Goal: Check status: Check status

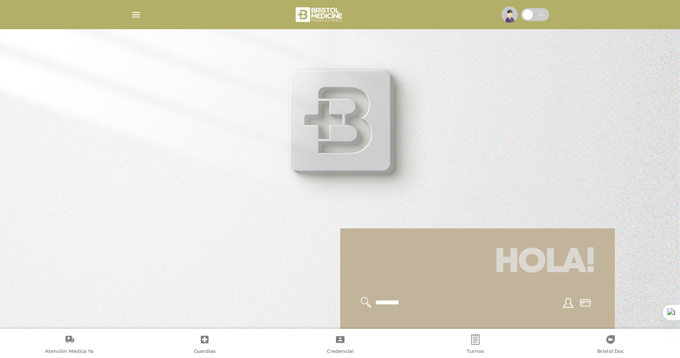
click at [142, 14] on div at bounding box center [340, 14] width 439 height 21
click at [140, 14] on img "button" at bounding box center [136, 14] width 11 height 11
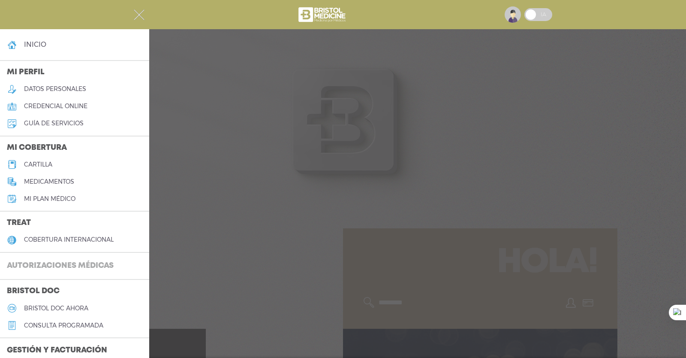
click at [89, 264] on h3 "Autorizaciones médicas" at bounding box center [60, 266] width 121 height 16
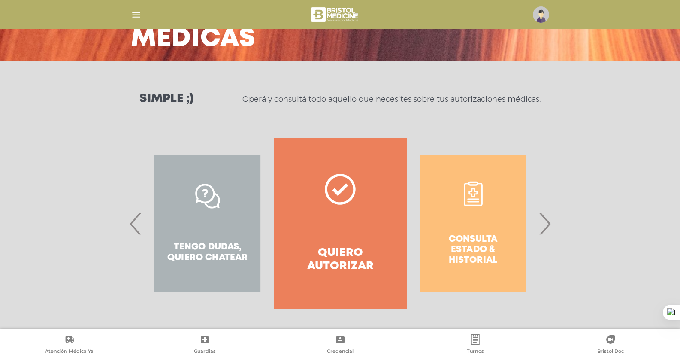
scroll to position [73, 0]
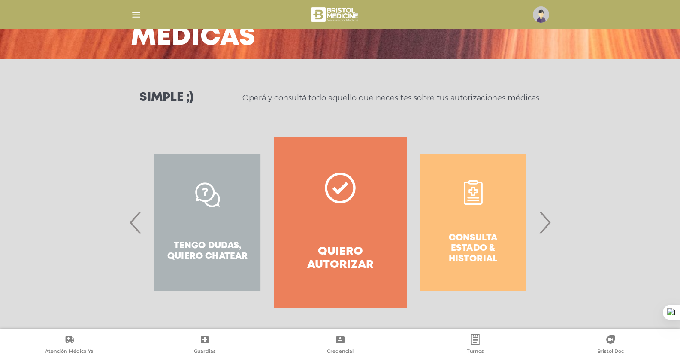
click at [550, 223] on span "›" at bounding box center [544, 222] width 17 height 46
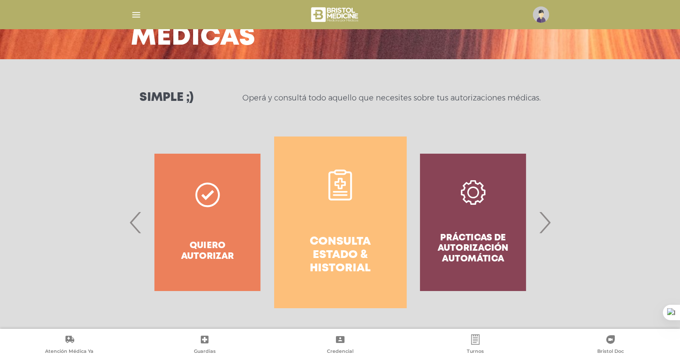
click at [353, 226] on link "Consulta estado & historial" at bounding box center [340, 222] width 133 height 172
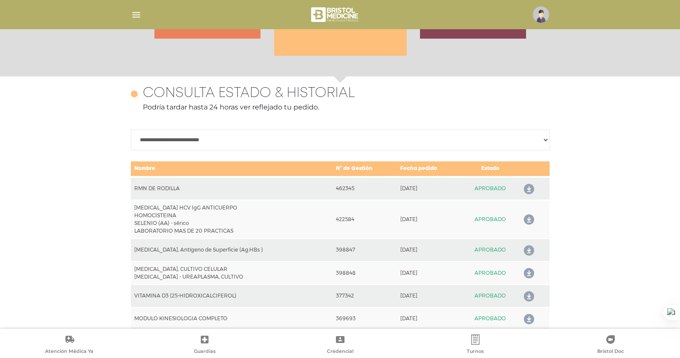
scroll to position [372, 0]
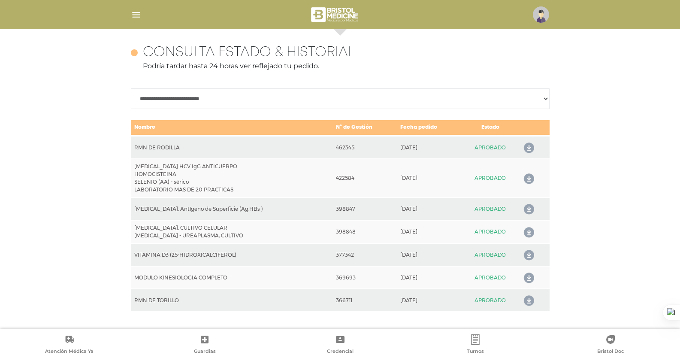
click at [529, 148] on icon at bounding box center [527, 148] width 14 height 14
